Goal: Information Seeking & Learning: Understand process/instructions

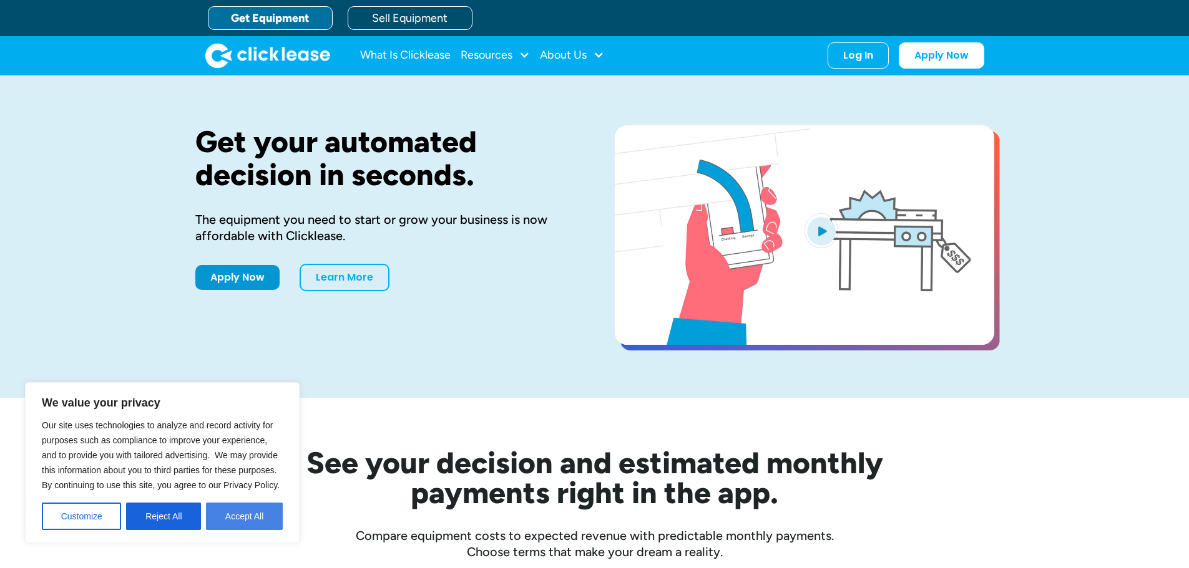
click at [260, 518] on button "Accept All" at bounding box center [244, 516] width 77 height 27
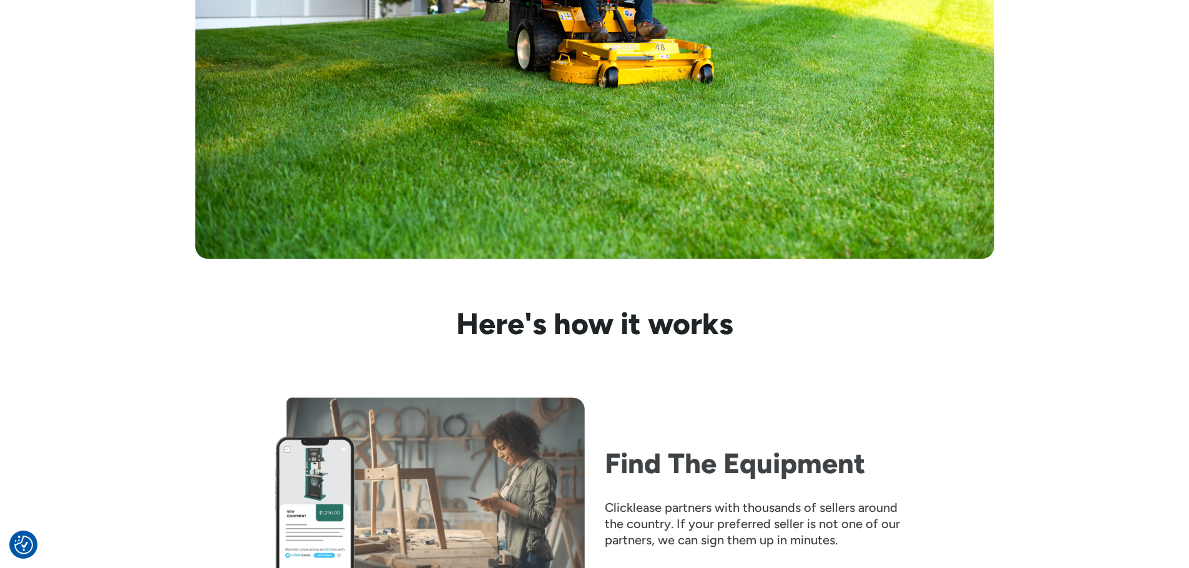
scroll to position [1061, 0]
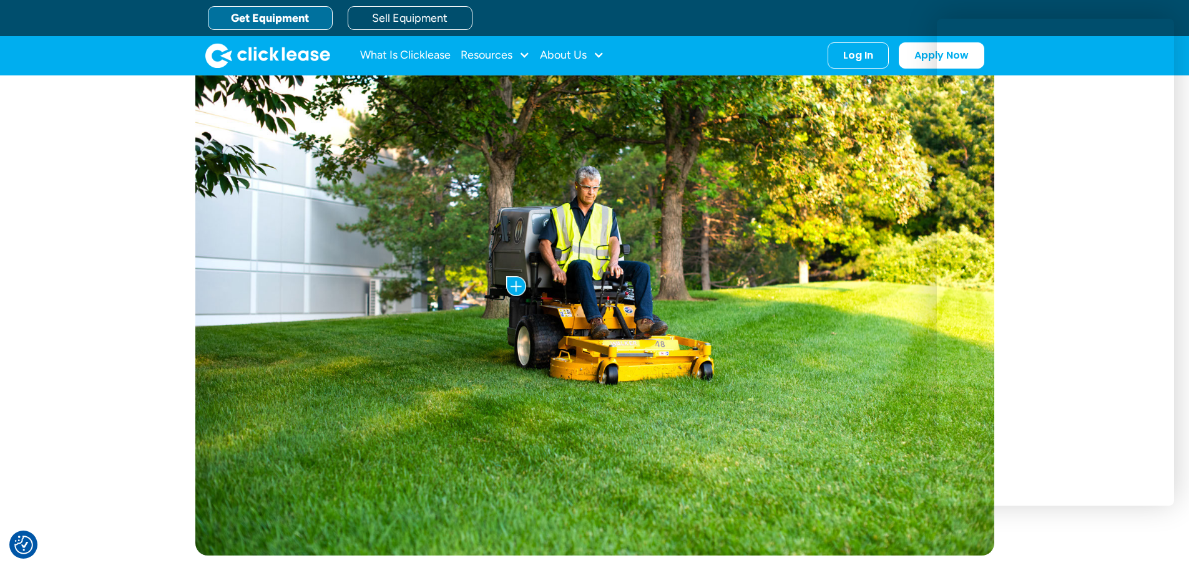
scroll to position [374, 0]
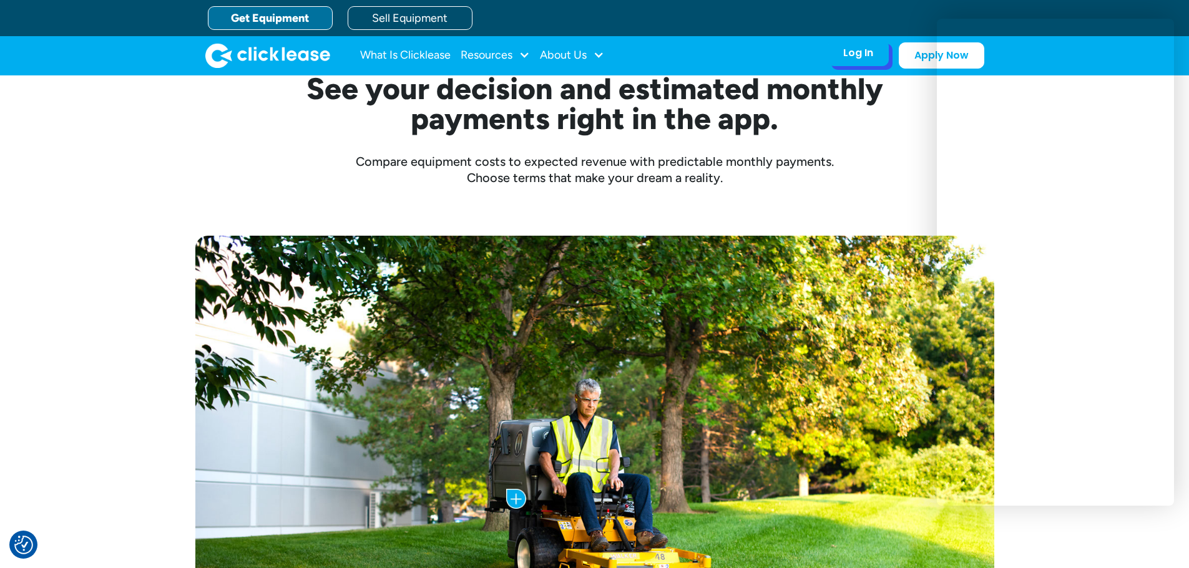
click at [855, 51] on div "Log In" at bounding box center [858, 53] width 30 height 12
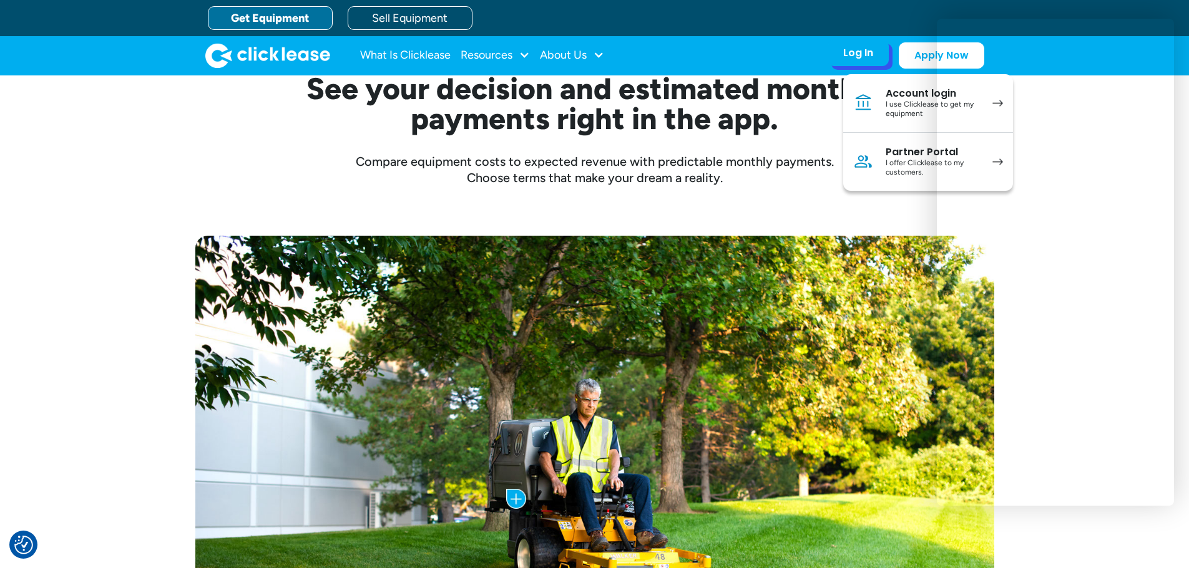
click at [907, 108] on div "I use Clicklease to get my equipment" at bounding box center [932, 109] width 94 height 19
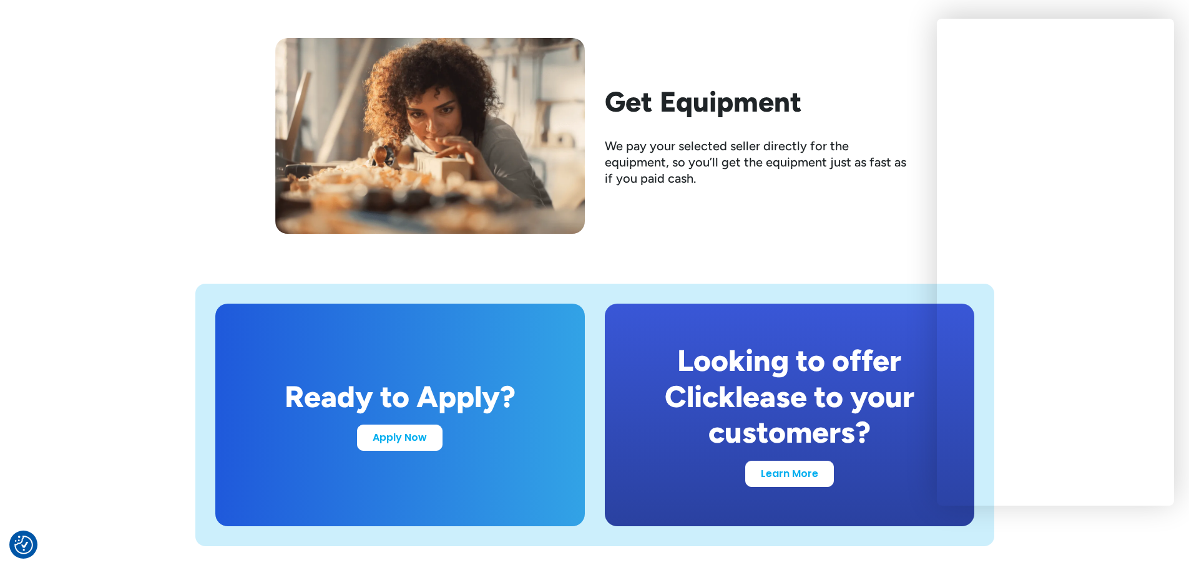
scroll to position [2246, 0]
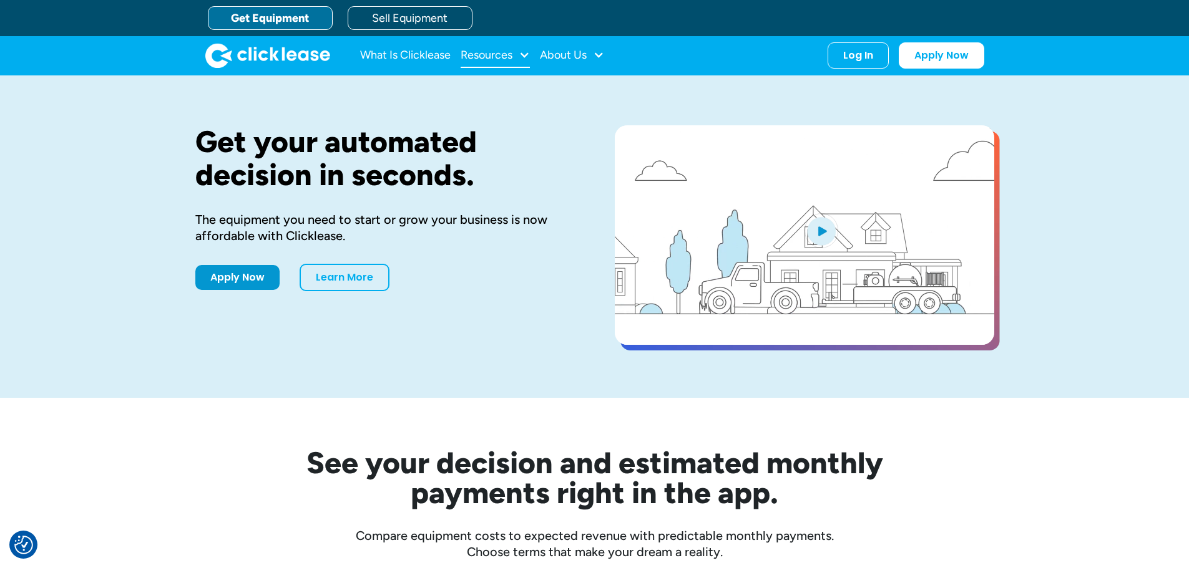
click at [502, 55] on div "Resources" at bounding box center [486, 55] width 52 height 0
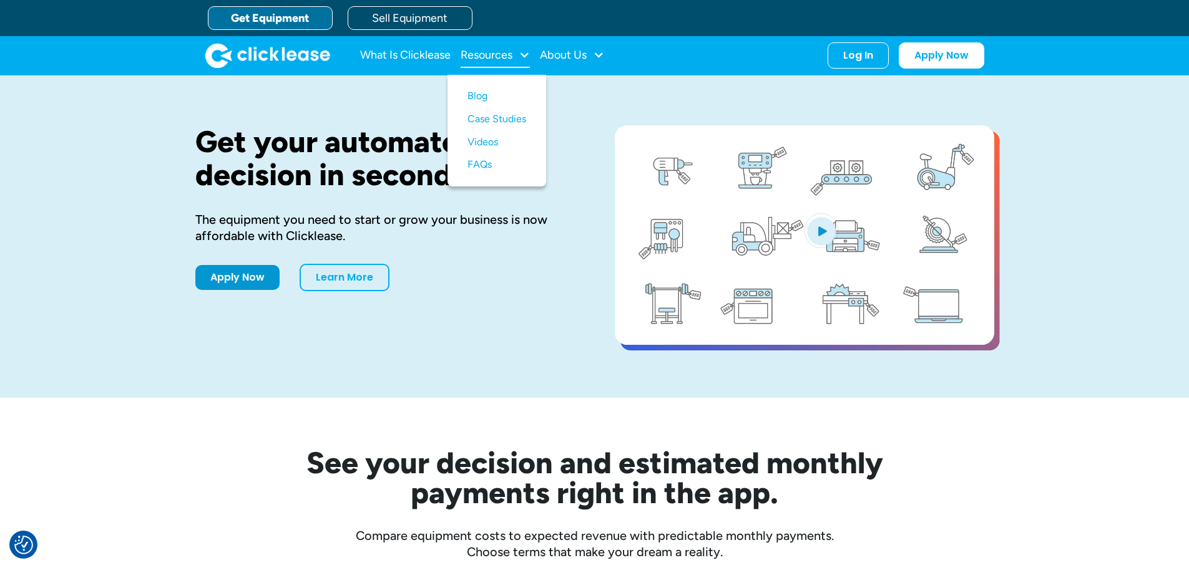
click at [502, 55] on div "Resources" at bounding box center [486, 55] width 52 height 0
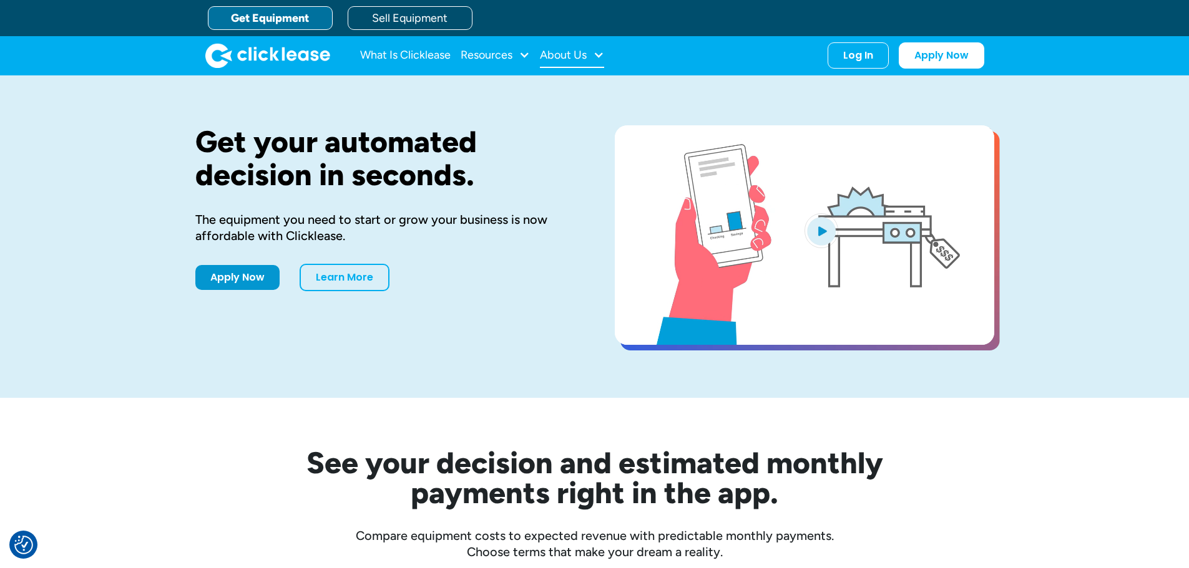
click at [558, 55] on div "About Us" at bounding box center [563, 55] width 47 height 0
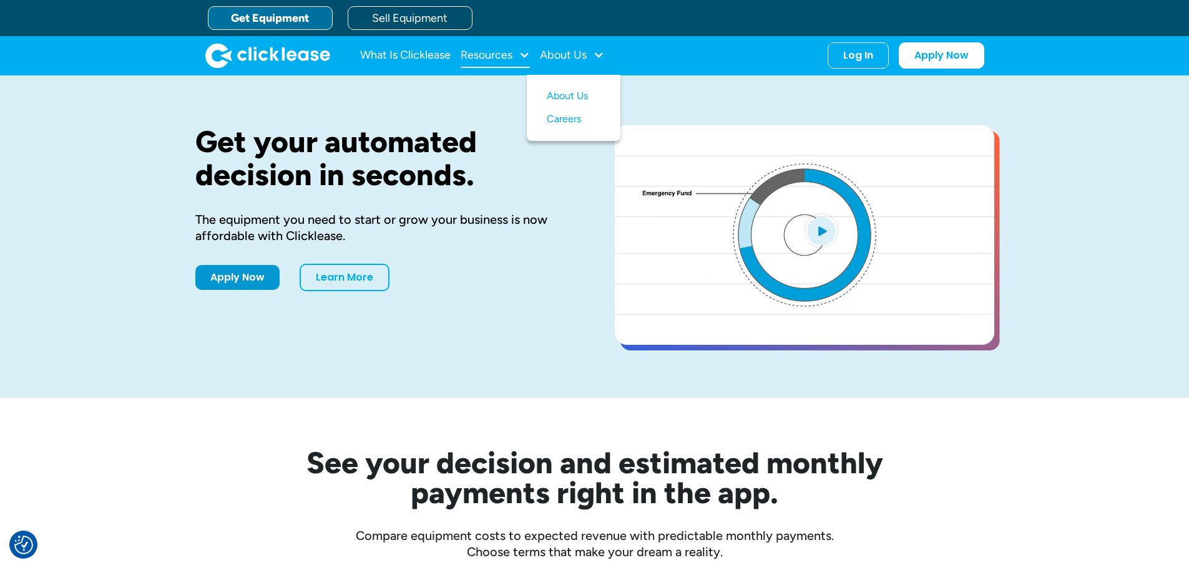
click at [512, 55] on div "Resources" at bounding box center [486, 55] width 52 height 0
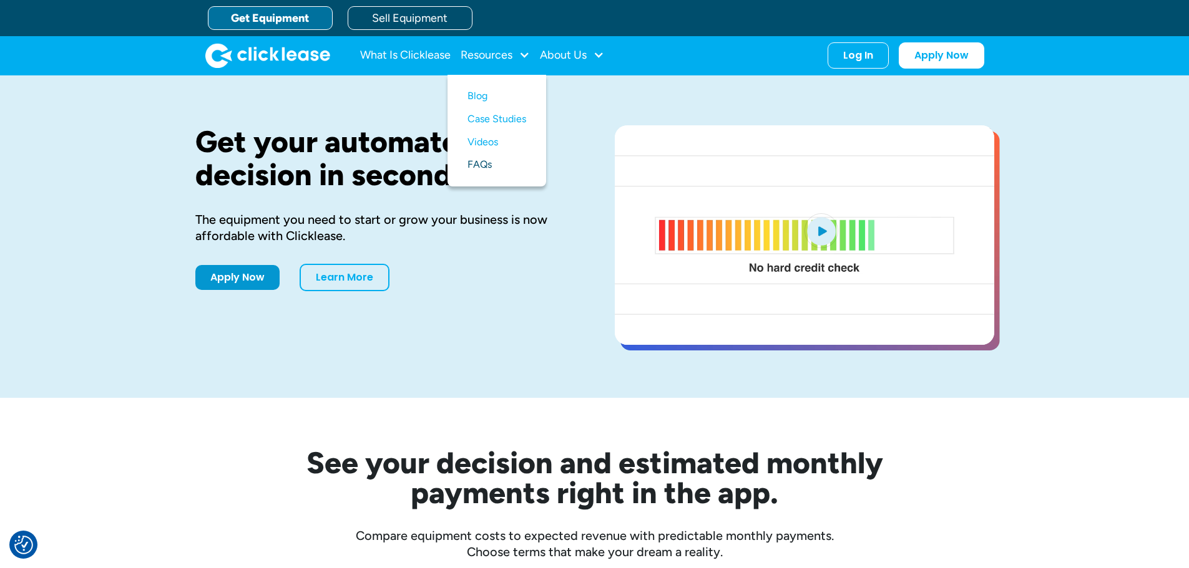
click at [475, 163] on link "FAQs" at bounding box center [496, 164] width 59 height 23
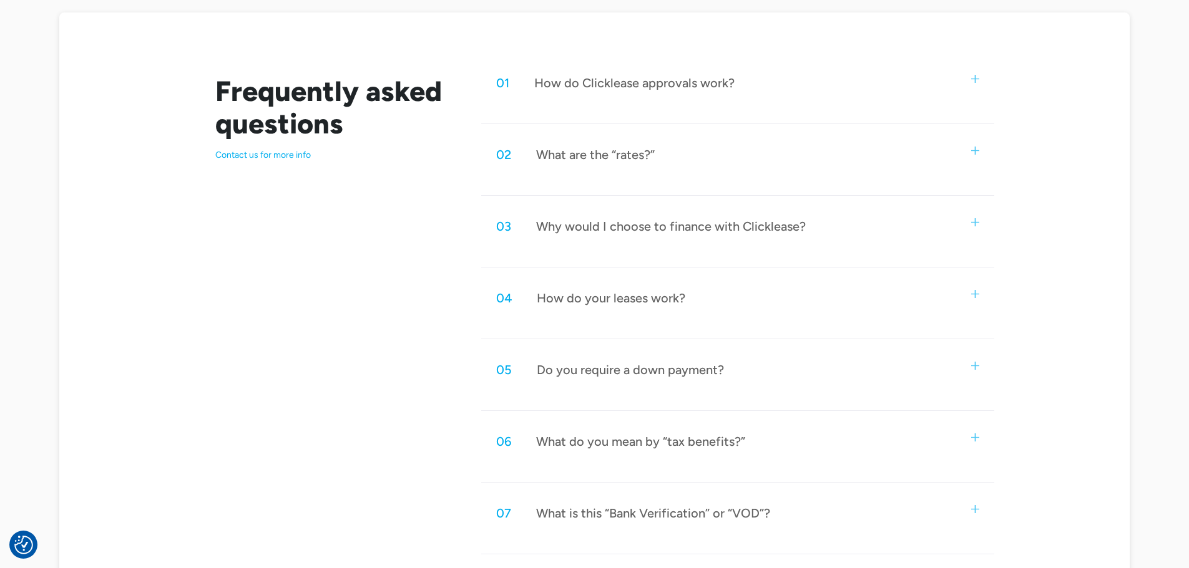
scroll to position [686, 0]
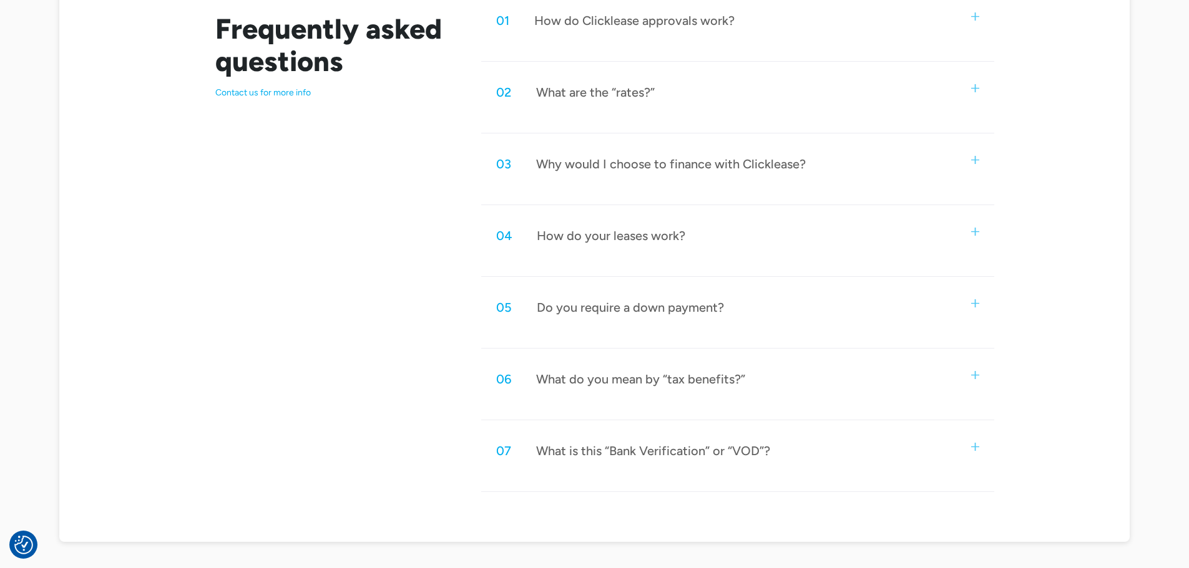
click at [587, 228] on div "How do your leases work?" at bounding box center [611, 236] width 149 height 16
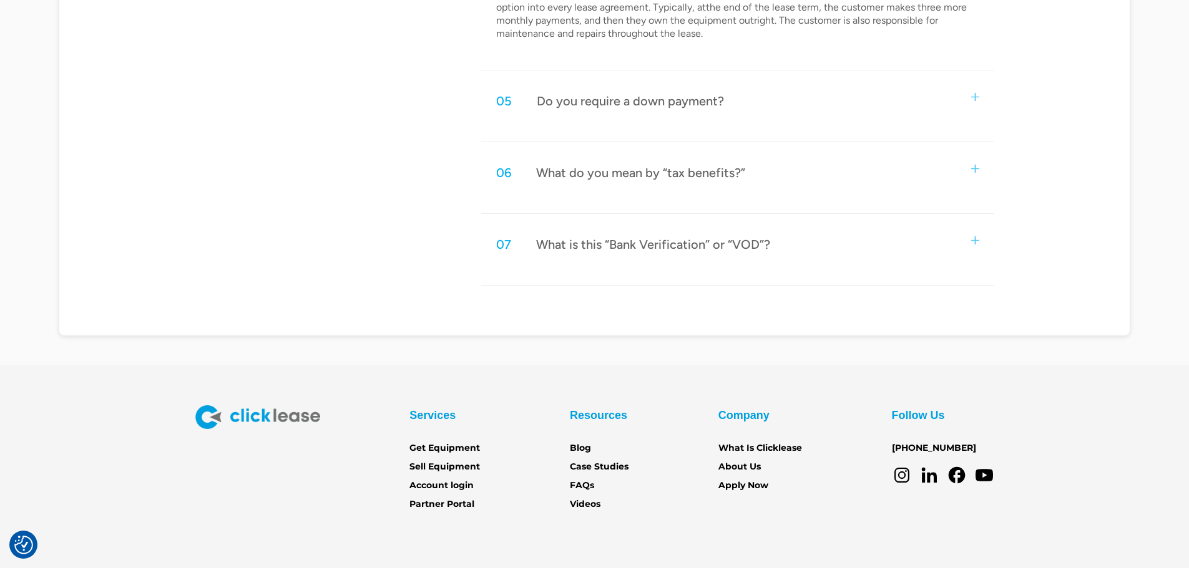
scroll to position [1167, 0]
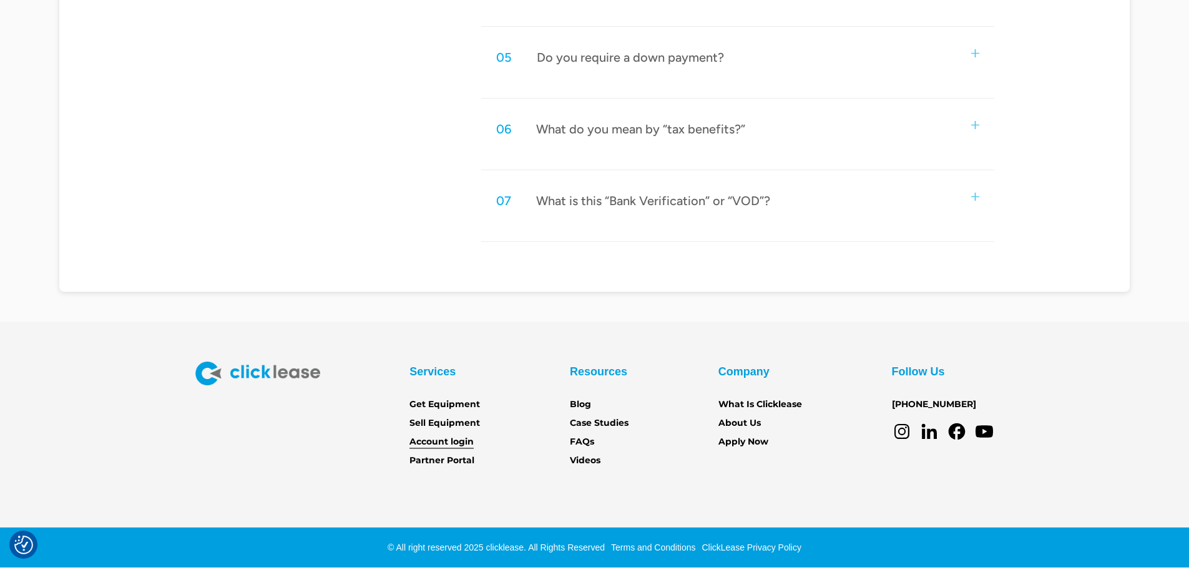
click at [448, 439] on link "Account login" at bounding box center [441, 443] width 64 height 14
